Goal: Task Accomplishment & Management: Use online tool/utility

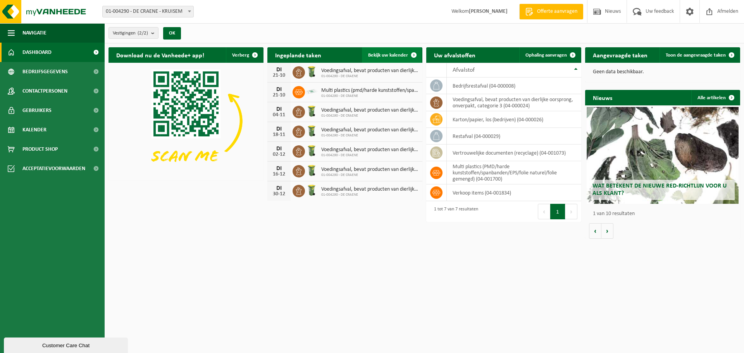
click at [404, 50] on link "Bekijk uw kalender" at bounding box center [392, 55] width 60 height 16
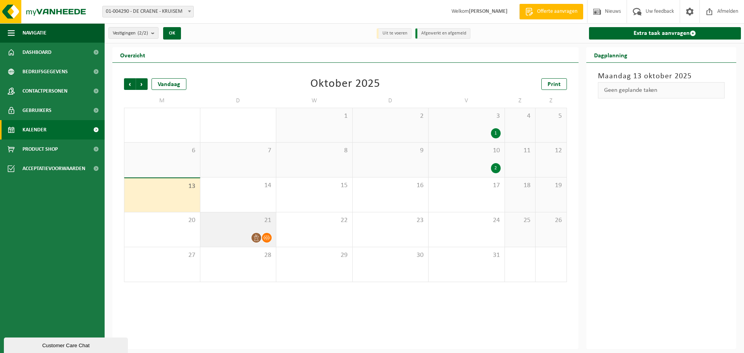
click at [256, 223] on span "21" at bounding box center [238, 220] width 68 height 9
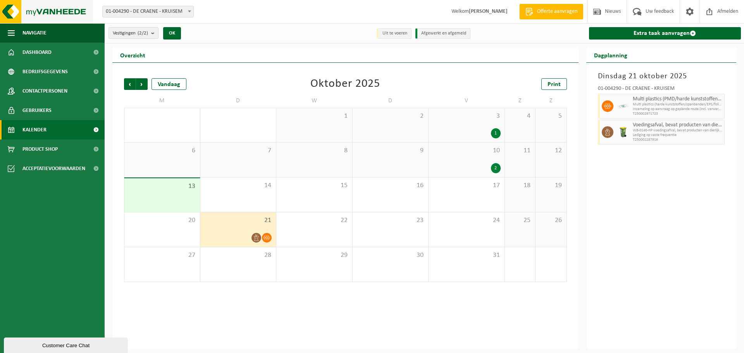
click at [65, 18] on img at bounding box center [46, 11] width 93 height 23
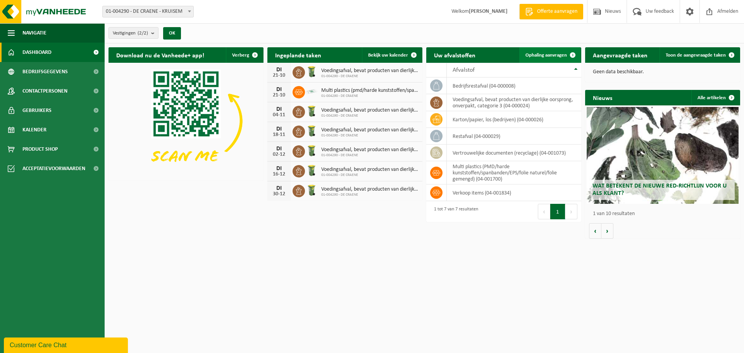
click at [551, 51] on link "Ophaling aanvragen" at bounding box center [549, 55] width 61 height 16
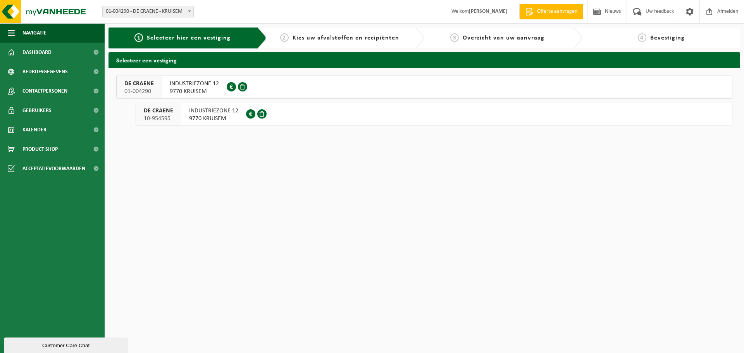
click at [254, 84] on button "DE CRAENE 01-004290 INDUSTRIEZONE 12 9770 KRUISEM 0405.401.107" at bounding box center [424, 87] width 616 height 23
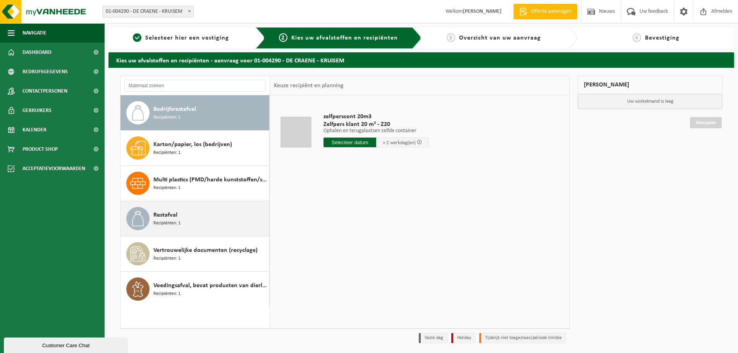
click at [183, 212] on div "Restafval Recipiënten: 1" at bounding box center [210, 218] width 114 height 23
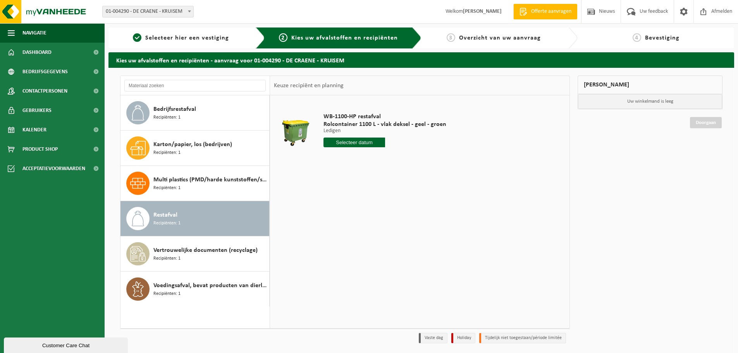
click at [361, 143] on input "text" at bounding box center [355, 143] width 62 height 10
click at [386, 206] on div "17" at bounding box center [386, 211] width 14 height 12
type input "Van [DATE]"
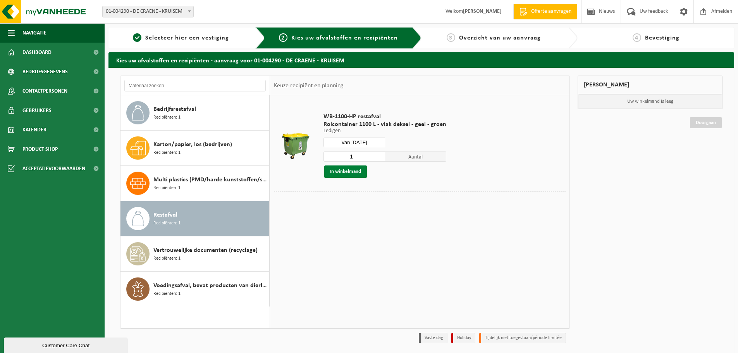
click at [355, 172] on button "In winkelmand" at bounding box center [345, 171] width 43 height 12
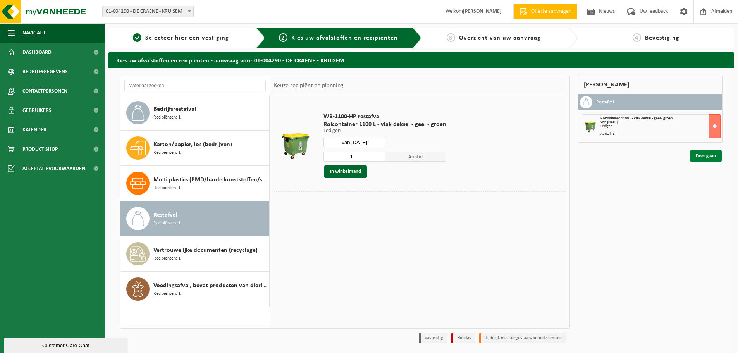
click at [713, 157] on link "Doorgaan" at bounding box center [706, 155] width 32 height 11
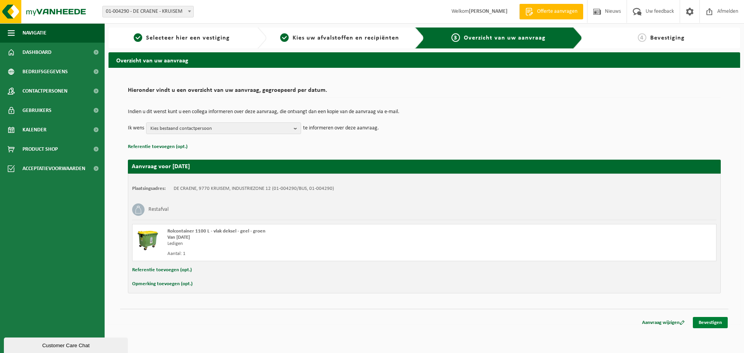
click at [706, 322] on link "Bevestigen" at bounding box center [710, 322] width 35 height 11
